Goal: Navigation & Orientation: Find specific page/section

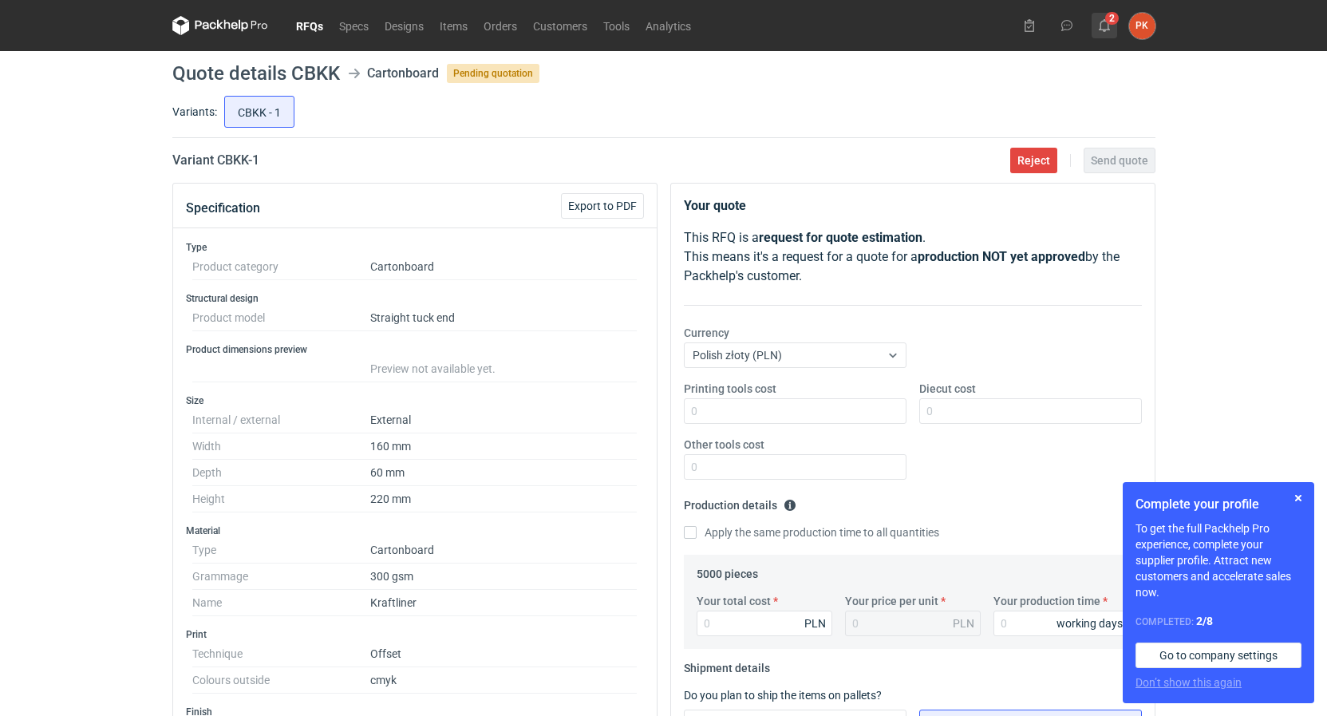
click at [1100, 26] on use at bounding box center [1103, 25] width 11 height 13
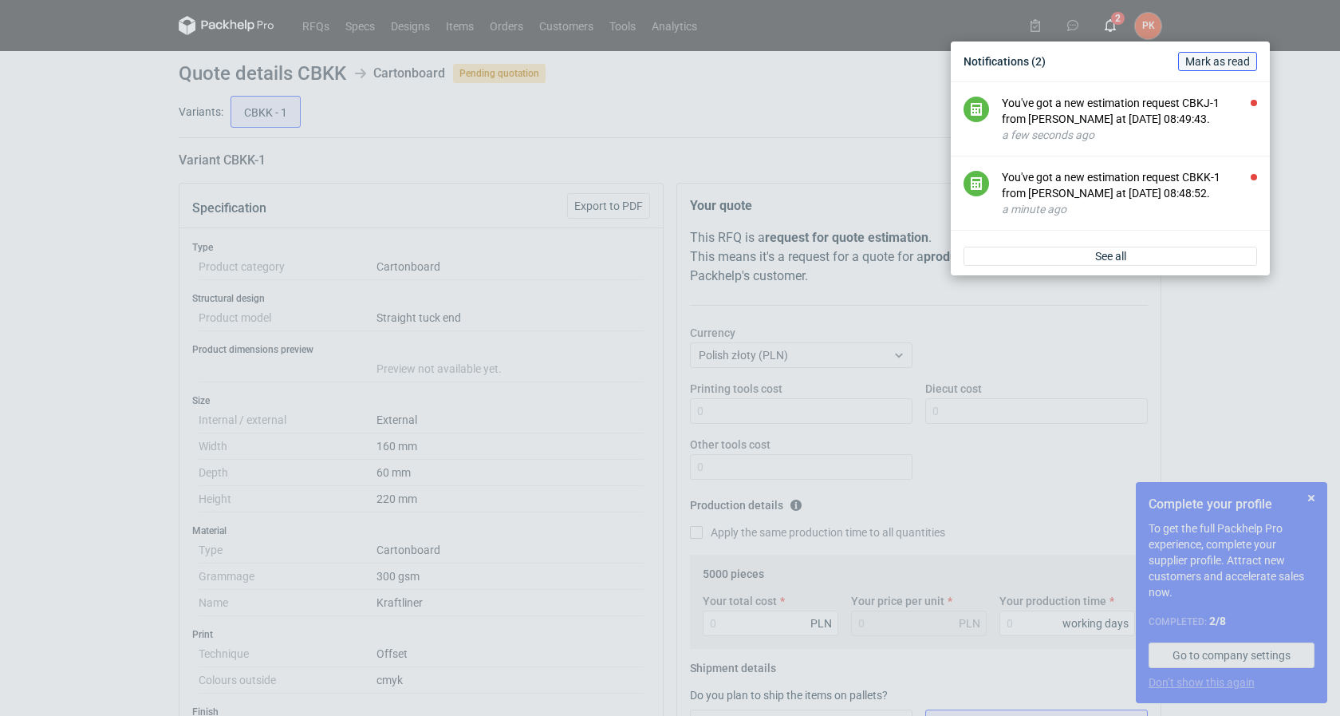
click at [1211, 62] on span "Mark as read" at bounding box center [1217, 61] width 65 height 11
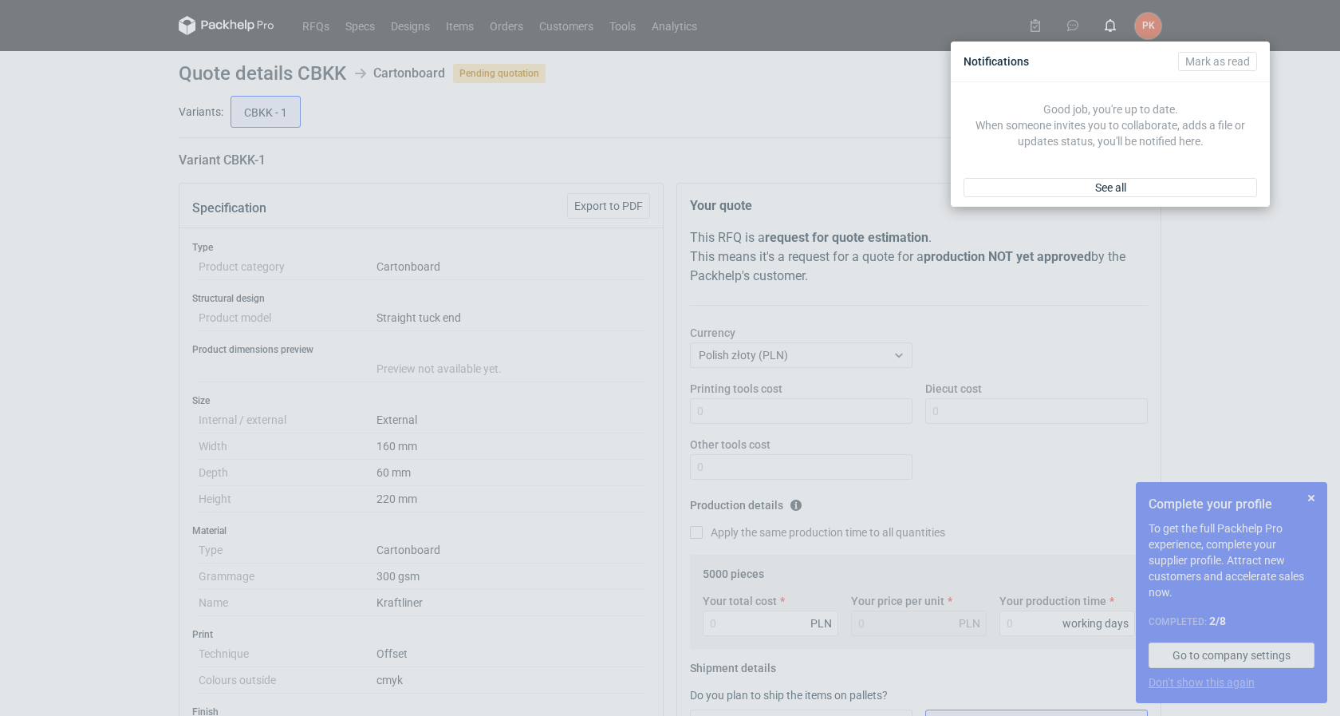
click at [8, 472] on div "Notifications [PERSON_NAME] as read Good job, you're up to date. When someone i…" at bounding box center [670, 358] width 1340 height 716
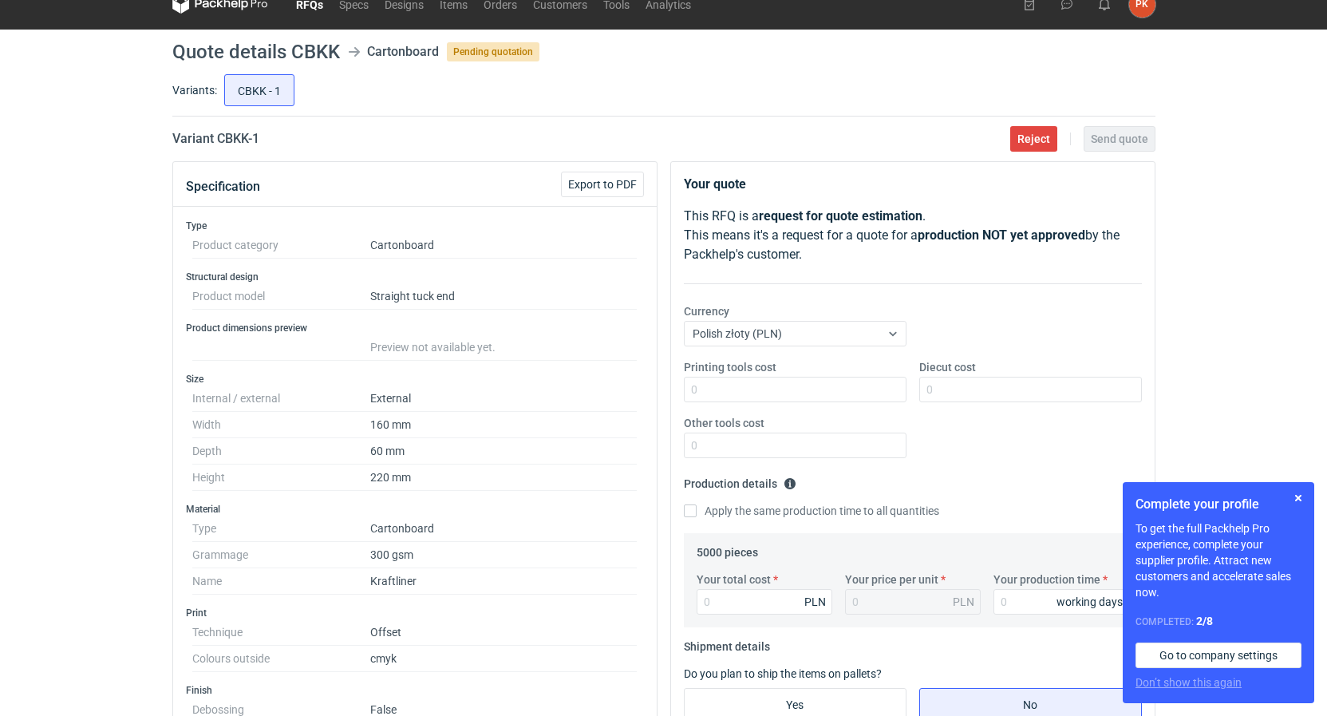
scroll to position [7, 0]
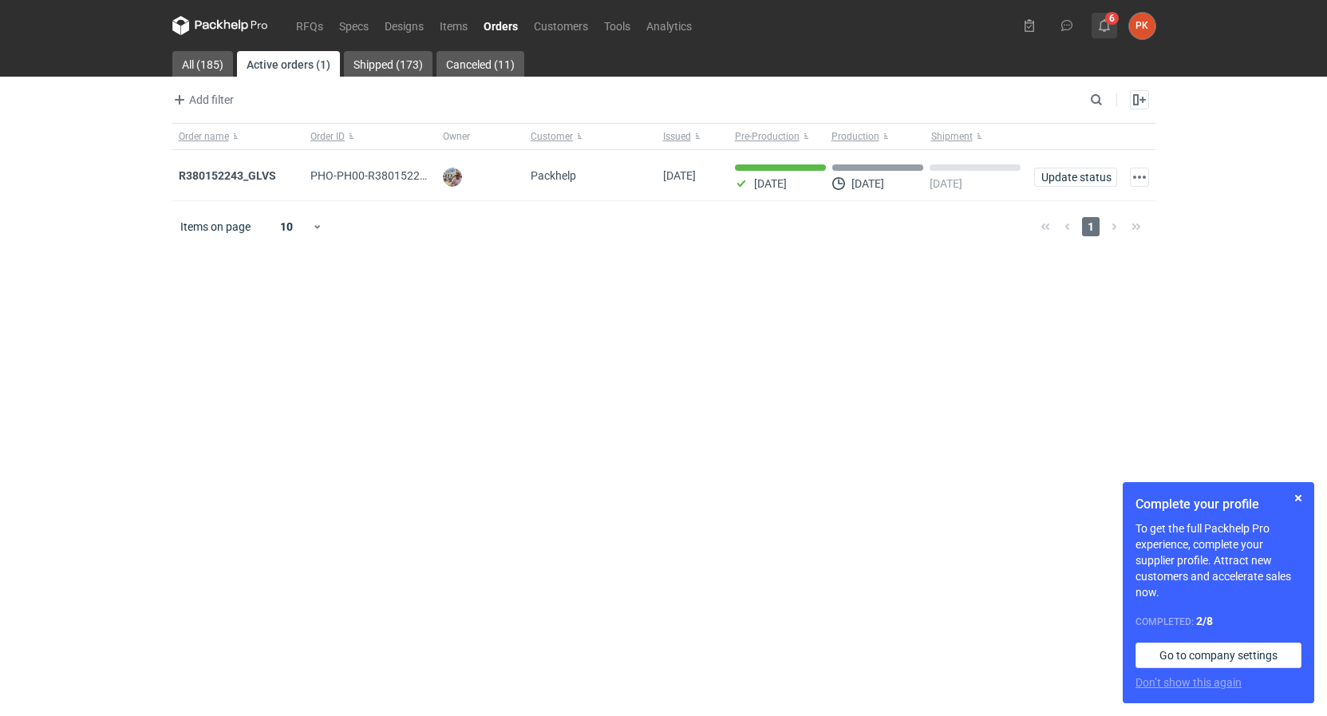
click at [1101, 29] on use at bounding box center [1103, 25] width 11 height 13
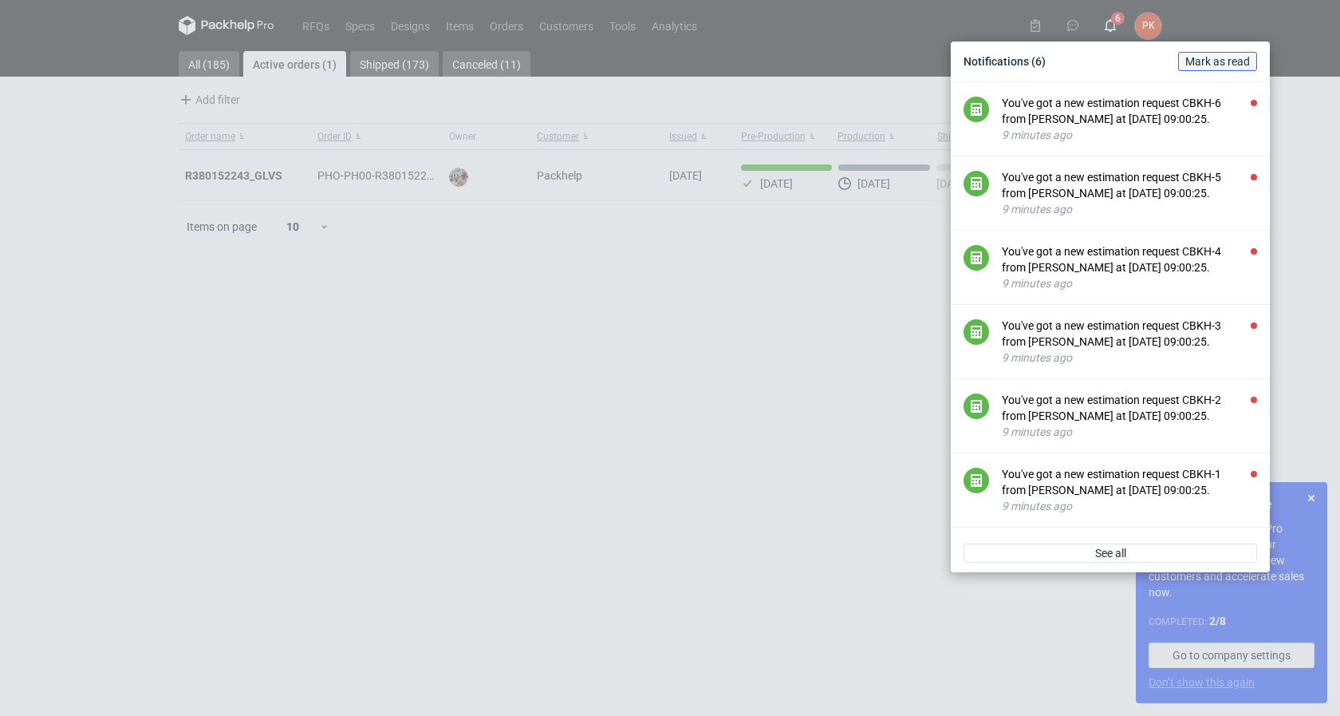
click at [1215, 61] on span "Mark as read" at bounding box center [1217, 61] width 65 height 11
drag, startPoint x: 36, startPoint y: 164, endPoint x: 91, endPoint y: 128, distance: 65.7
click at [38, 163] on div "Notifications (6) Mark as read You've got a new estimation request CBKH-6 from …" at bounding box center [670, 358] width 1340 height 716
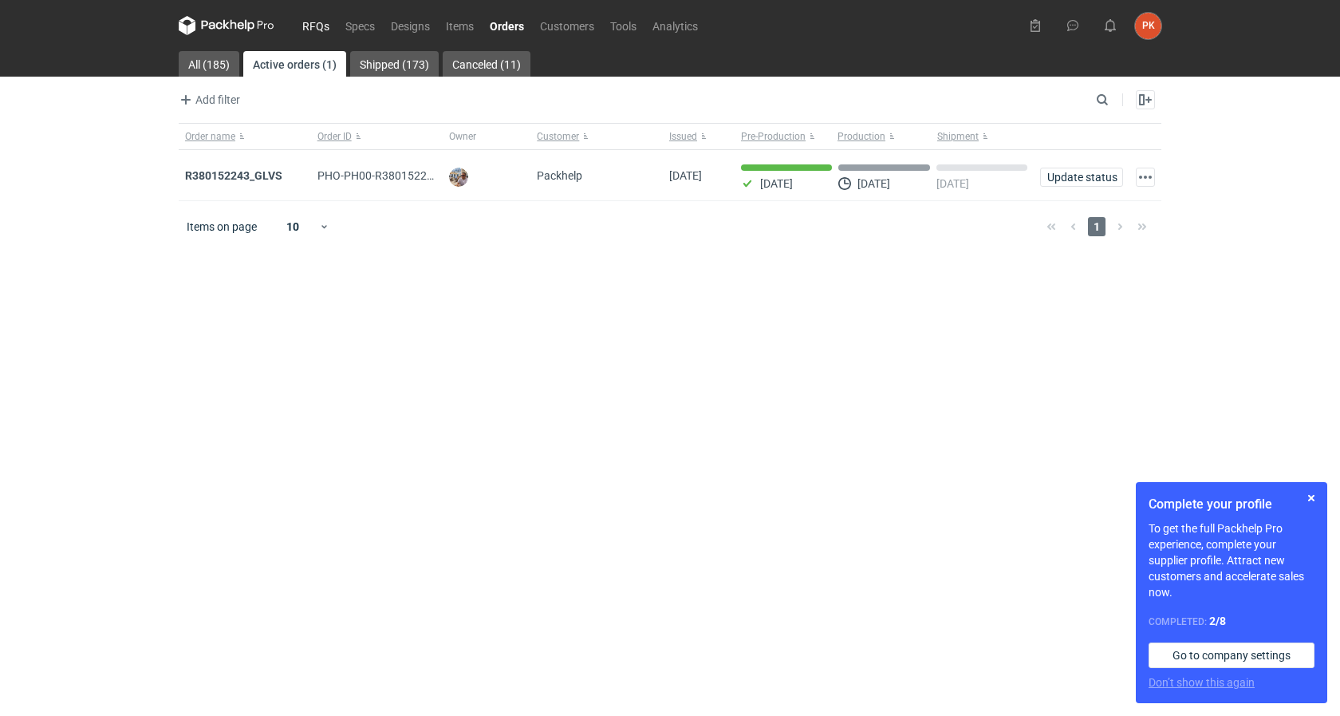
click at [325, 20] on link "RFQs" at bounding box center [315, 25] width 43 height 19
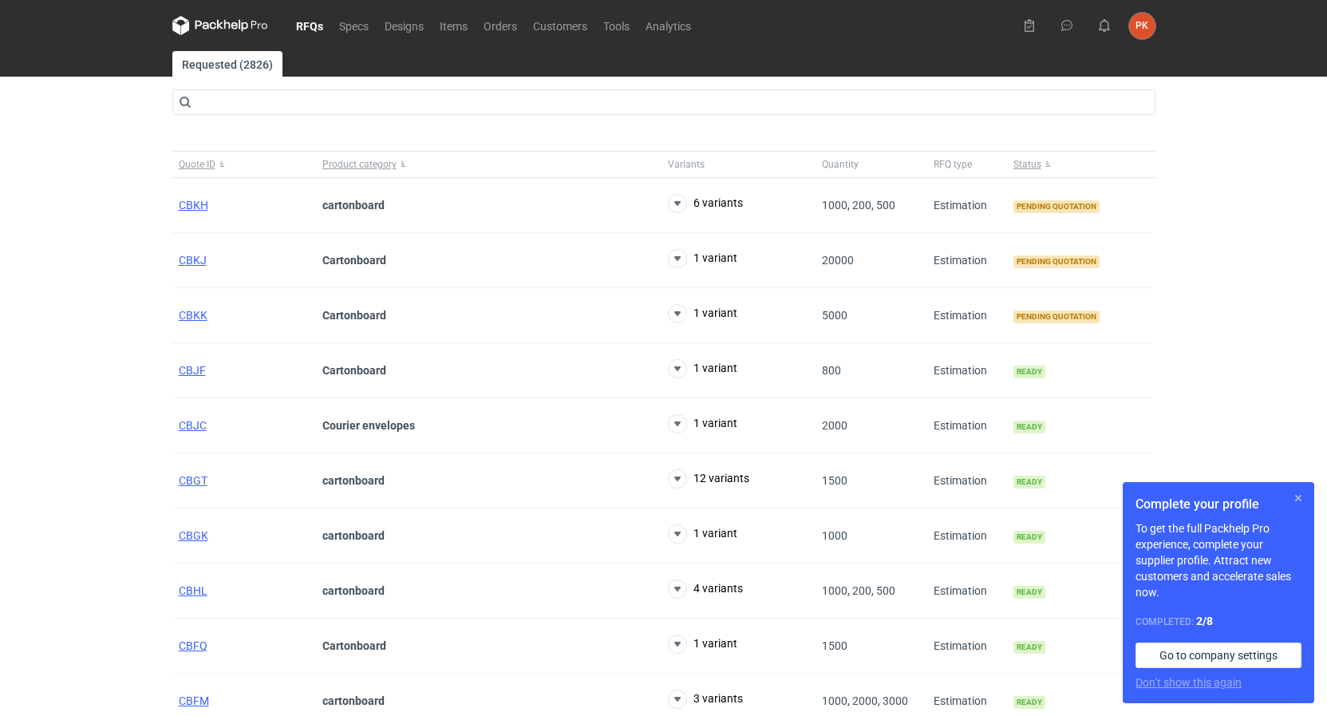
click at [1297, 492] on button "button" at bounding box center [1297, 497] width 19 height 19
